Goal: Task Accomplishment & Management: Manage account settings

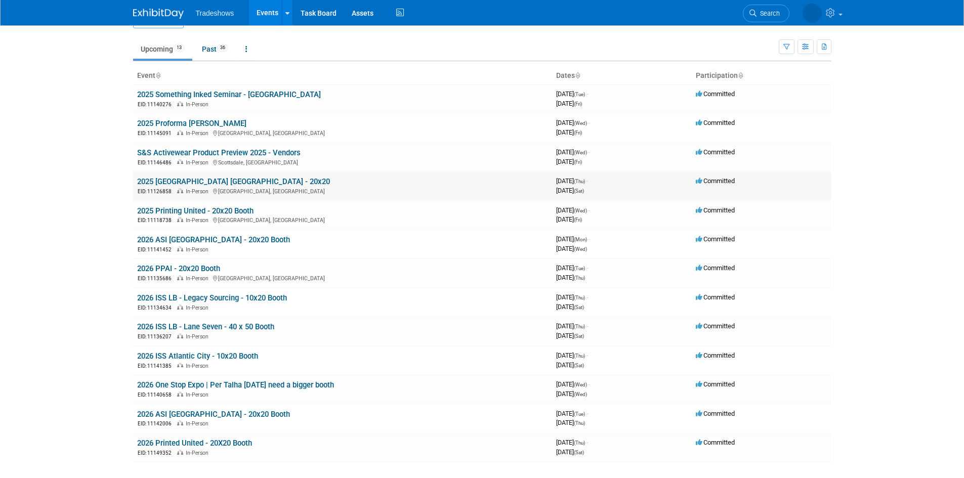
scroll to position [51, 0]
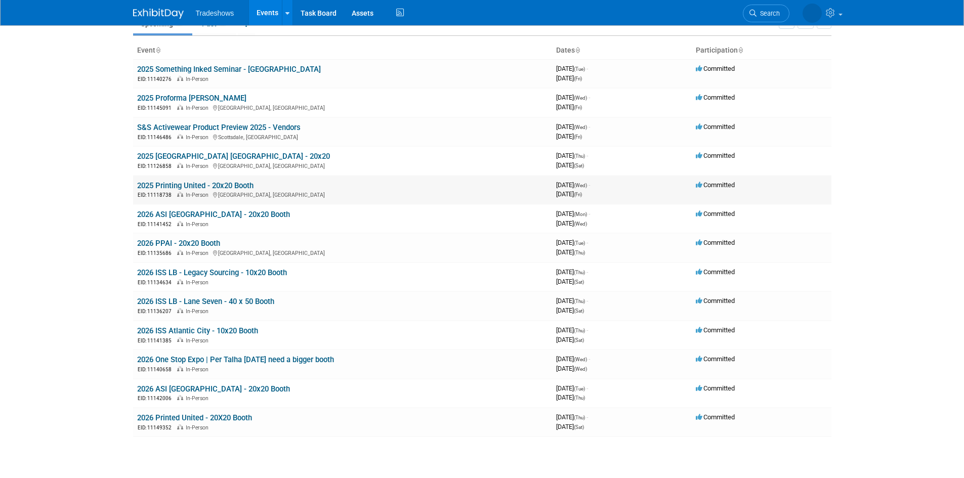
click at [242, 189] on link "2025 Printing United - 20x20 Booth" at bounding box center [195, 185] width 116 height 9
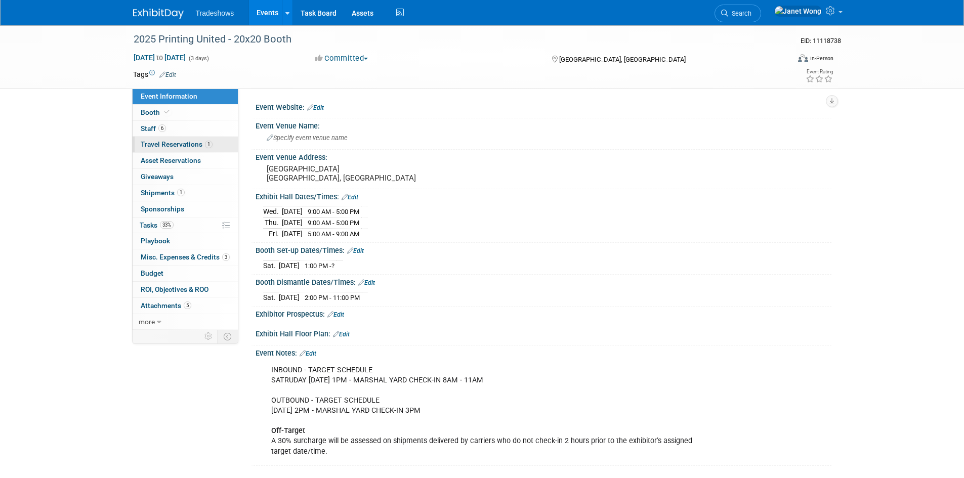
click at [182, 141] on span "Travel Reservations 1" at bounding box center [177, 144] width 72 height 8
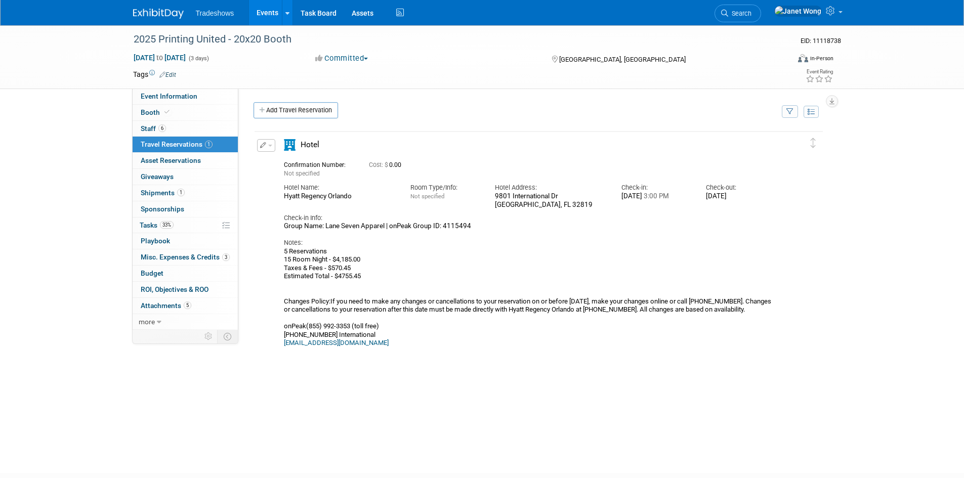
click at [267, 149] on button "button" at bounding box center [266, 145] width 18 height 13
click at [270, 161] on icon "button" at bounding box center [268, 162] width 8 height 7
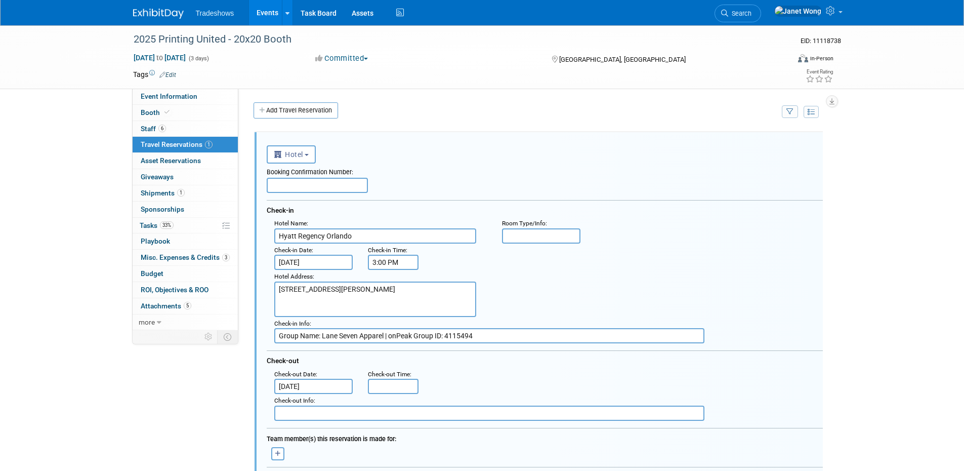
scroll to position [101, 0]
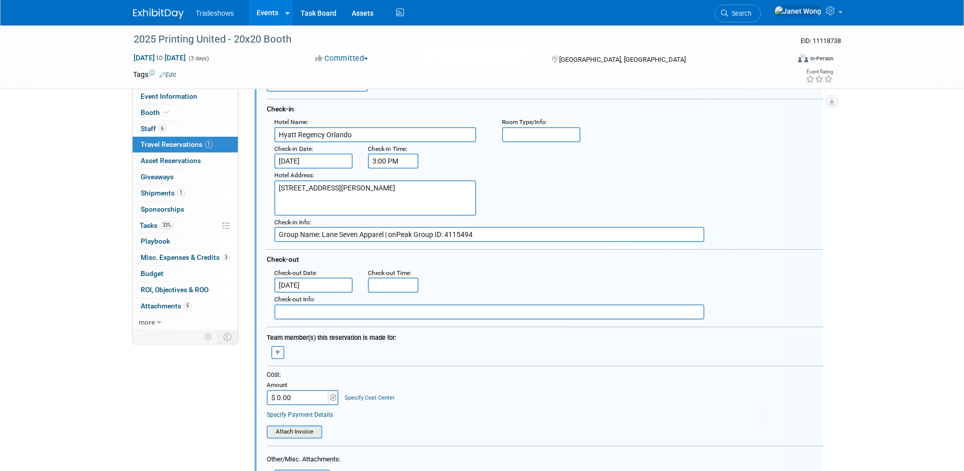
click at [285, 431] on input "file" at bounding box center [261, 431] width 120 height 11
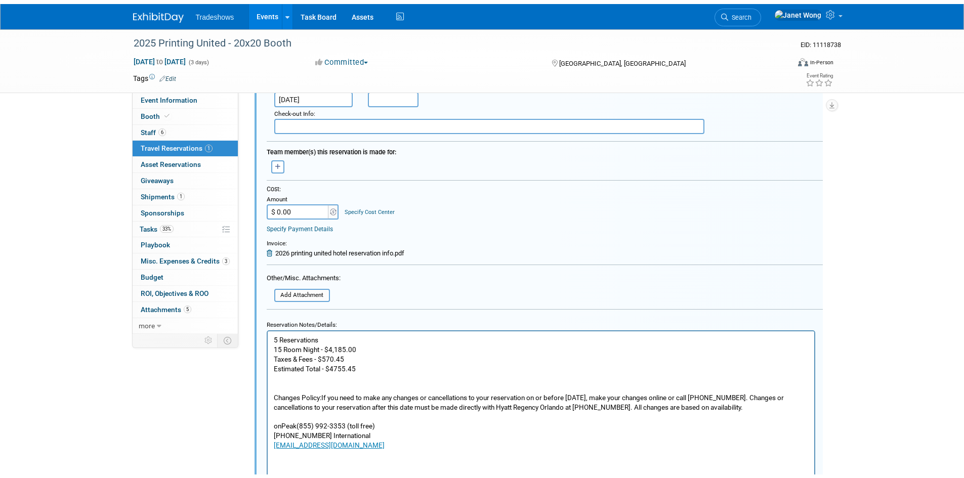
scroll to position [354, 0]
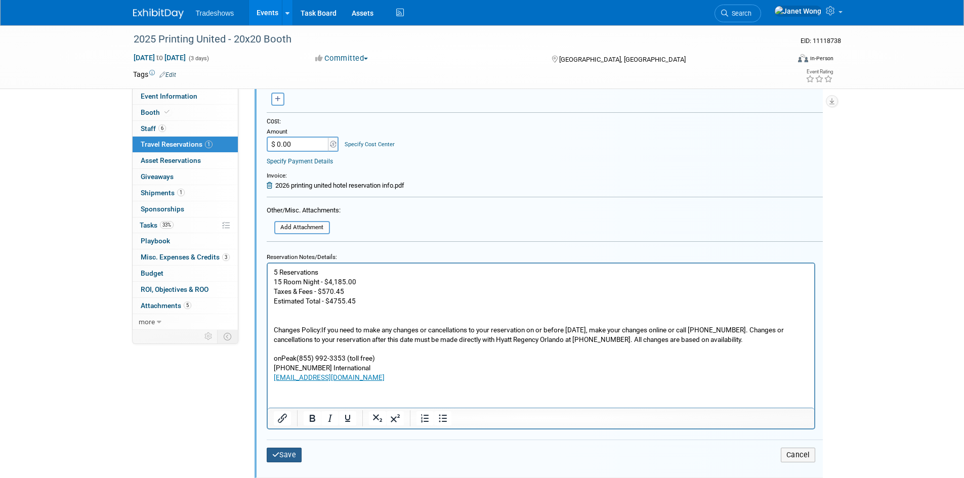
click at [288, 455] on button "Save" at bounding box center [284, 455] width 35 height 15
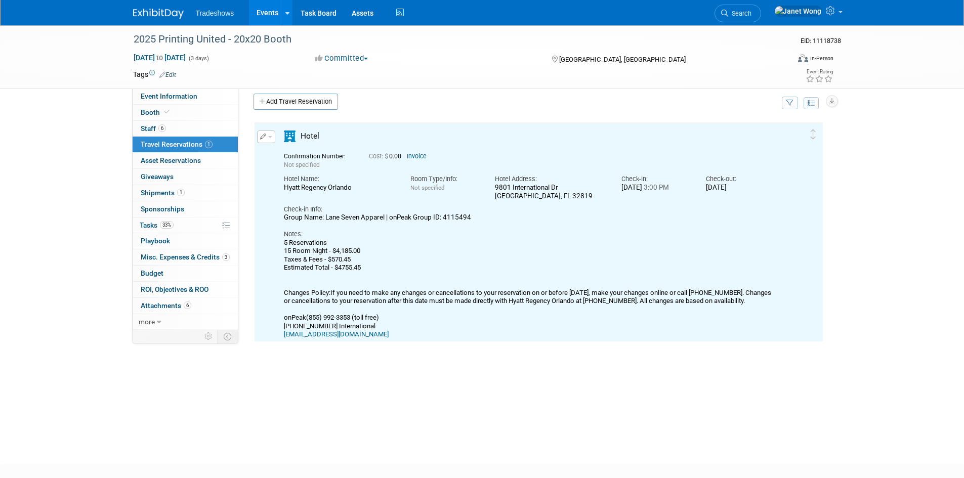
scroll to position [8, 0]
